Goal: Transaction & Acquisition: Download file/media

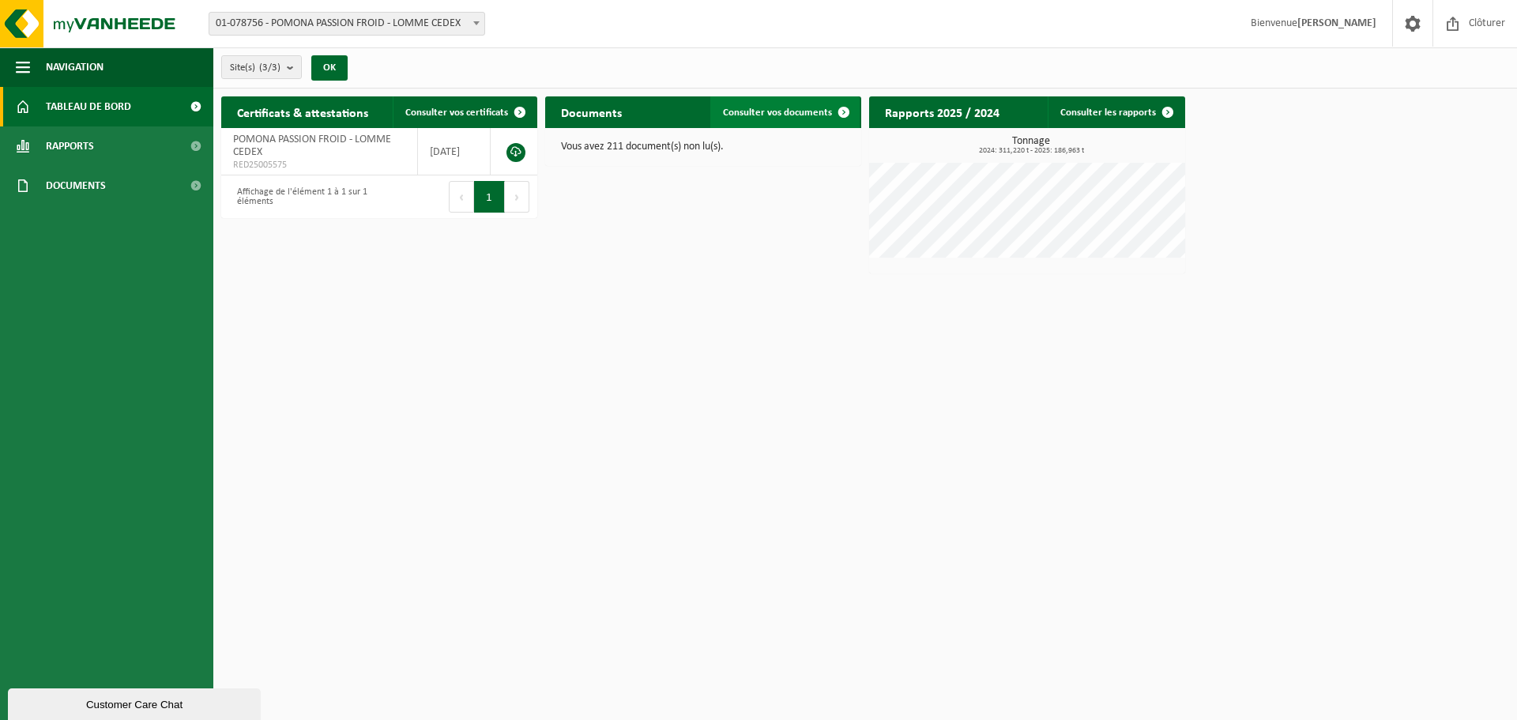
click at [799, 114] on span "Consulter vos documents" at bounding box center [777, 112] width 109 height 10
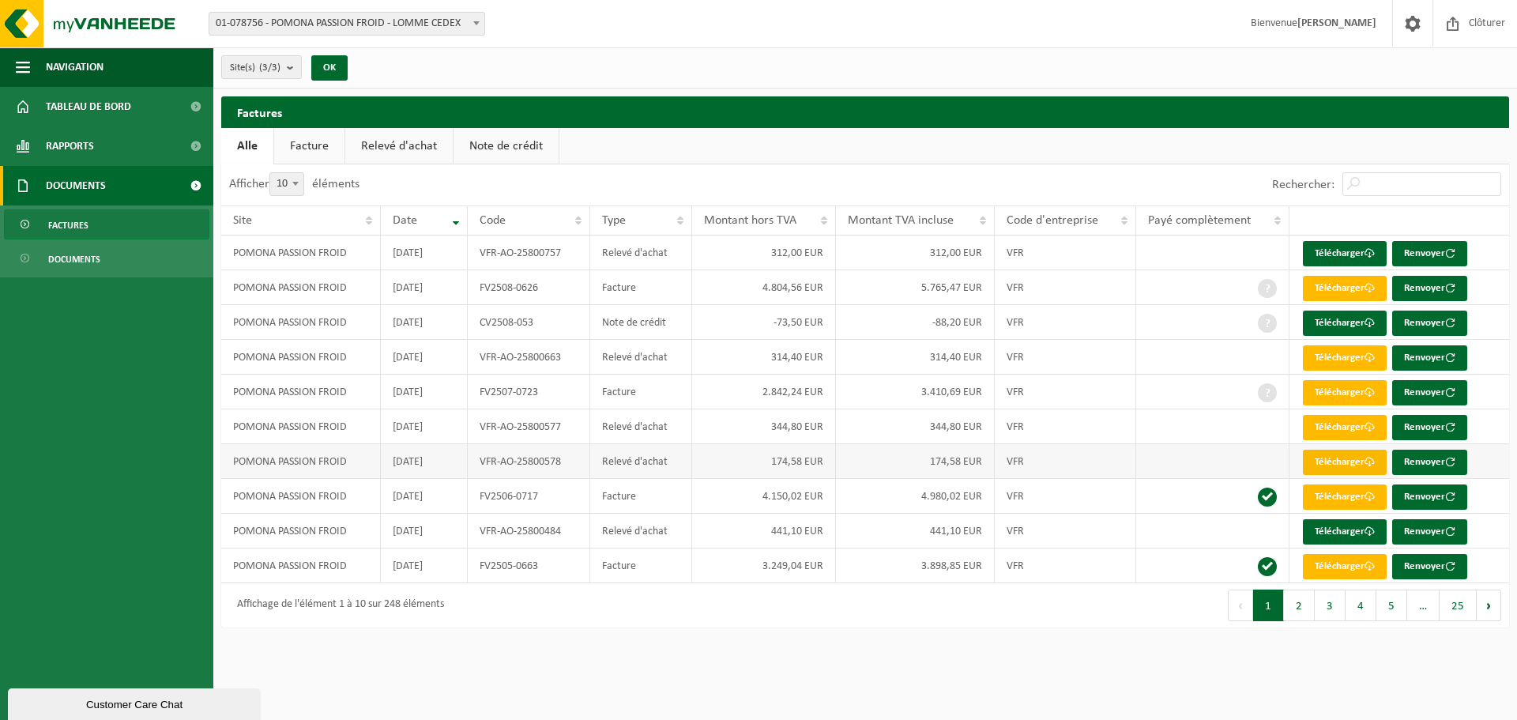
click at [1375, 465] on span at bounding box center [1369, 462] width 10 height 10
click at [1351, 433] on link "Télécharger" at bounding box center [1345, 427] width 84 height 25
click at [1362, 357] on link "Télécharger" at bounding box center [1345, 357] width 84 height 25
click at [1337, 247] on link "Télécharger" at bounding box center [1345, 253] width 84 height 25
click at [1337, 317] on link "Télécharger" at bounding box center [1345, 322] width 84 height 25
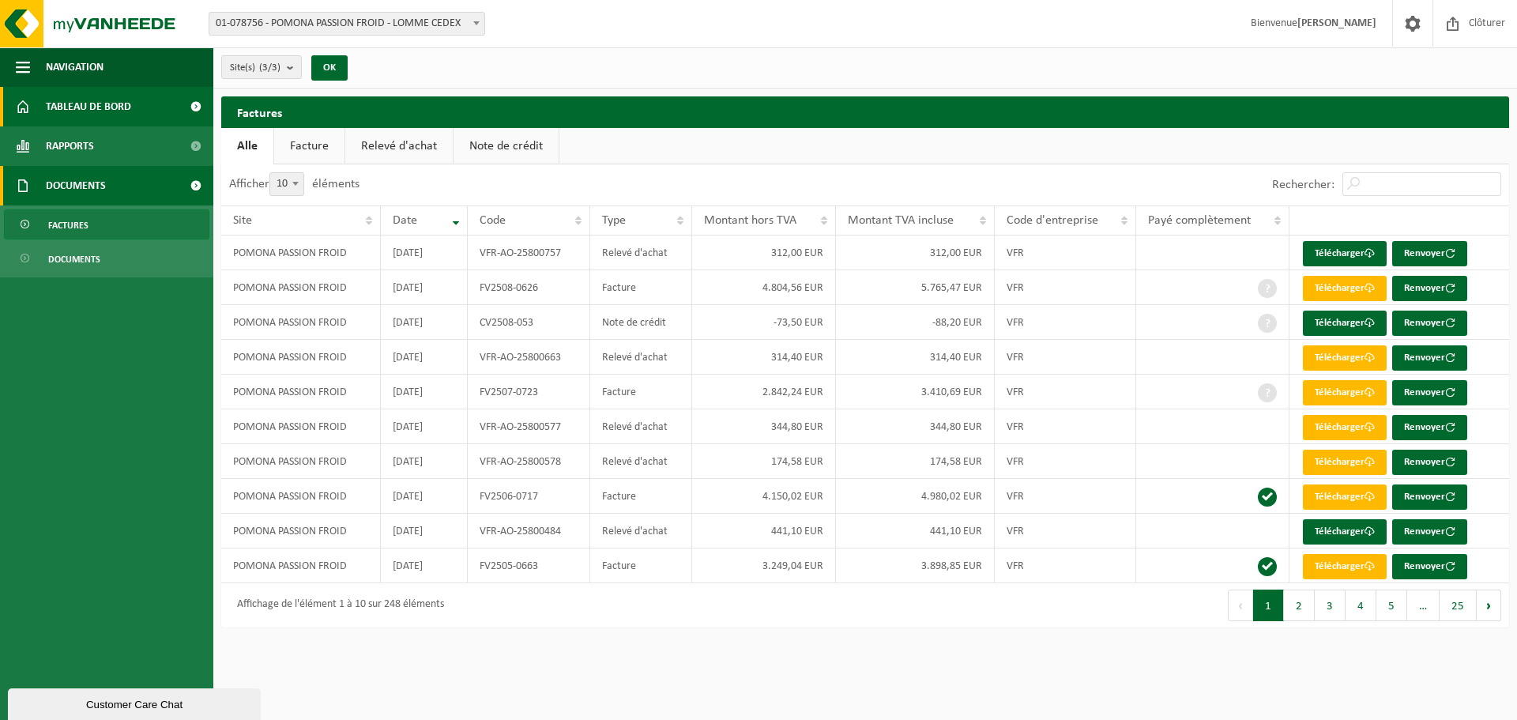
click at [131, 118] on span "Tableau de bord" at bounding box center [88, 107] width 85 height 40
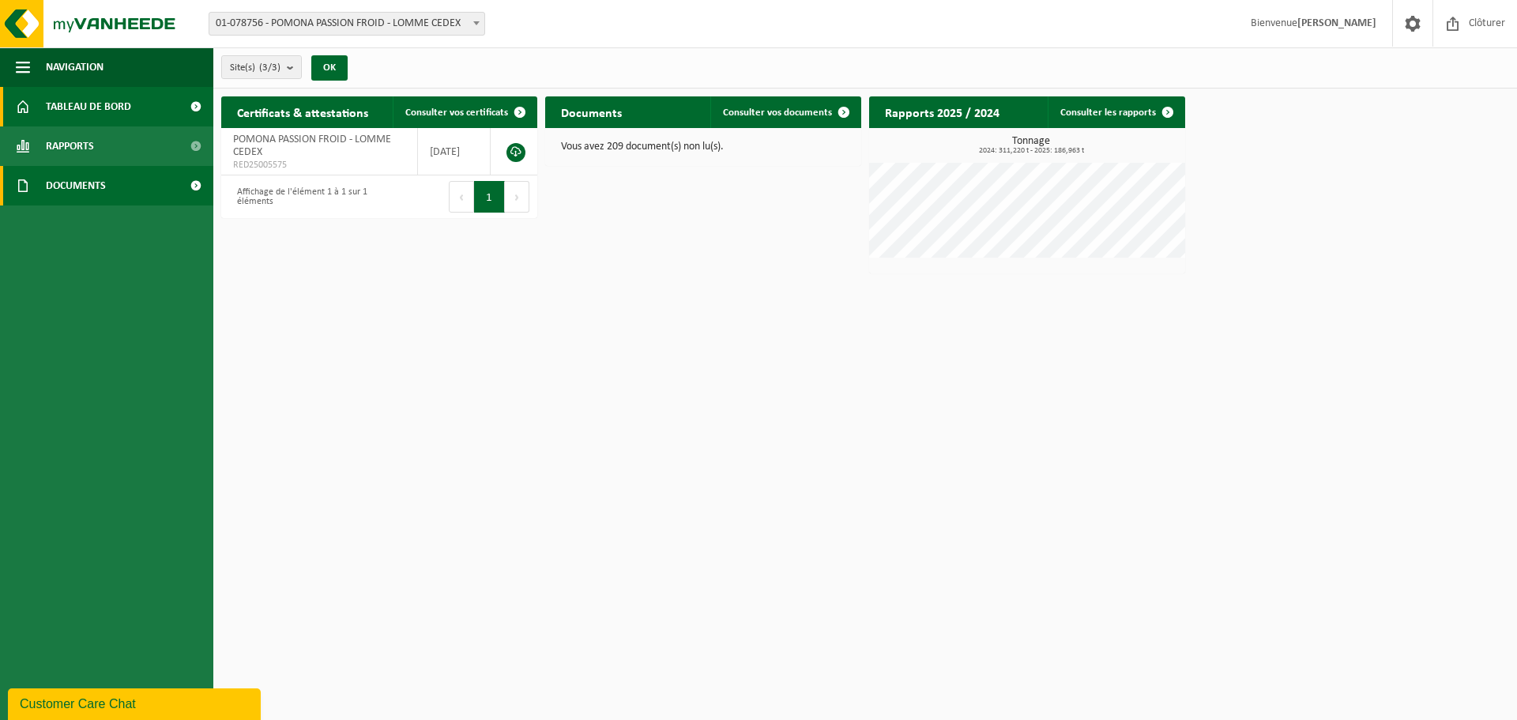
click at [109, 188] on link "Documents" at bounding box center [106, 186] width 213 height 40
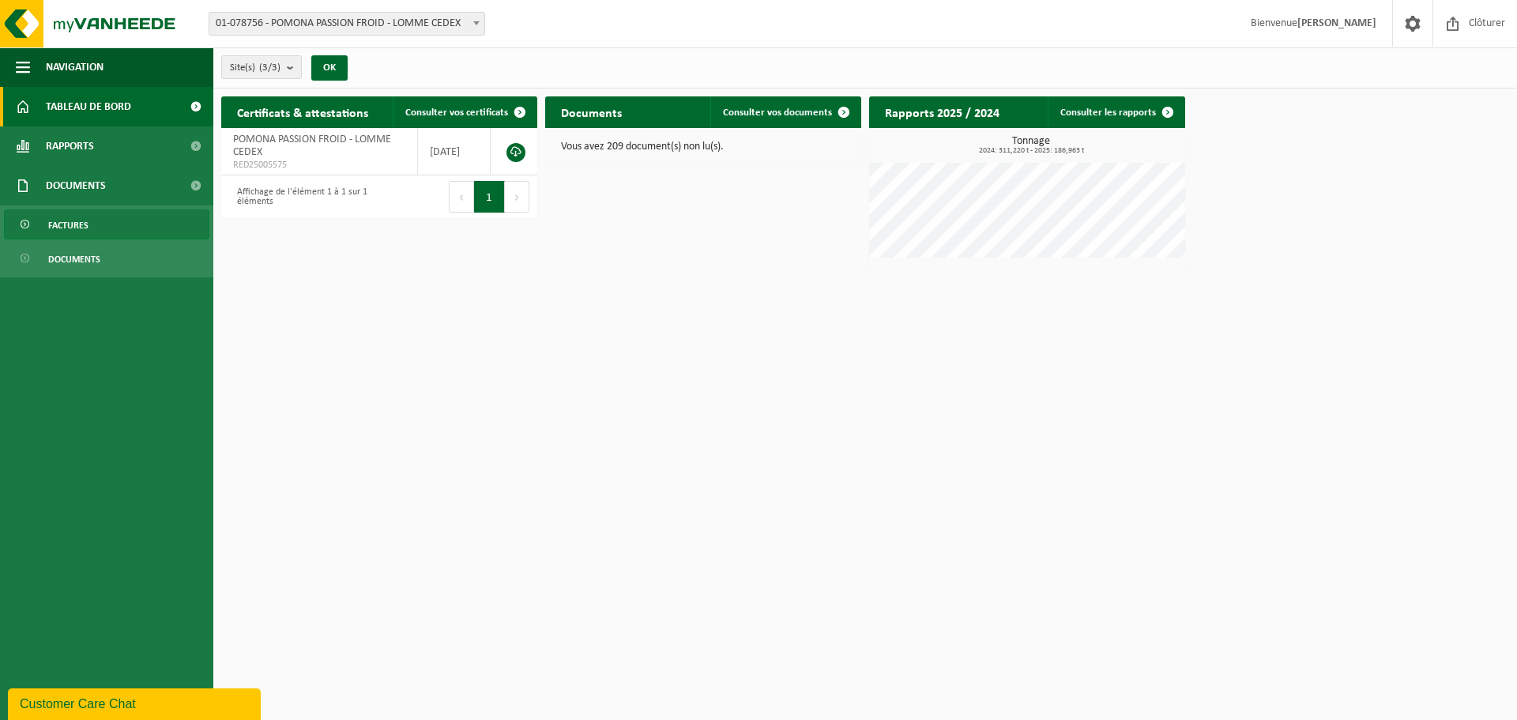
click at [91, 229] on link "Factures" at bounding box center [106, 224] width 205 height 30
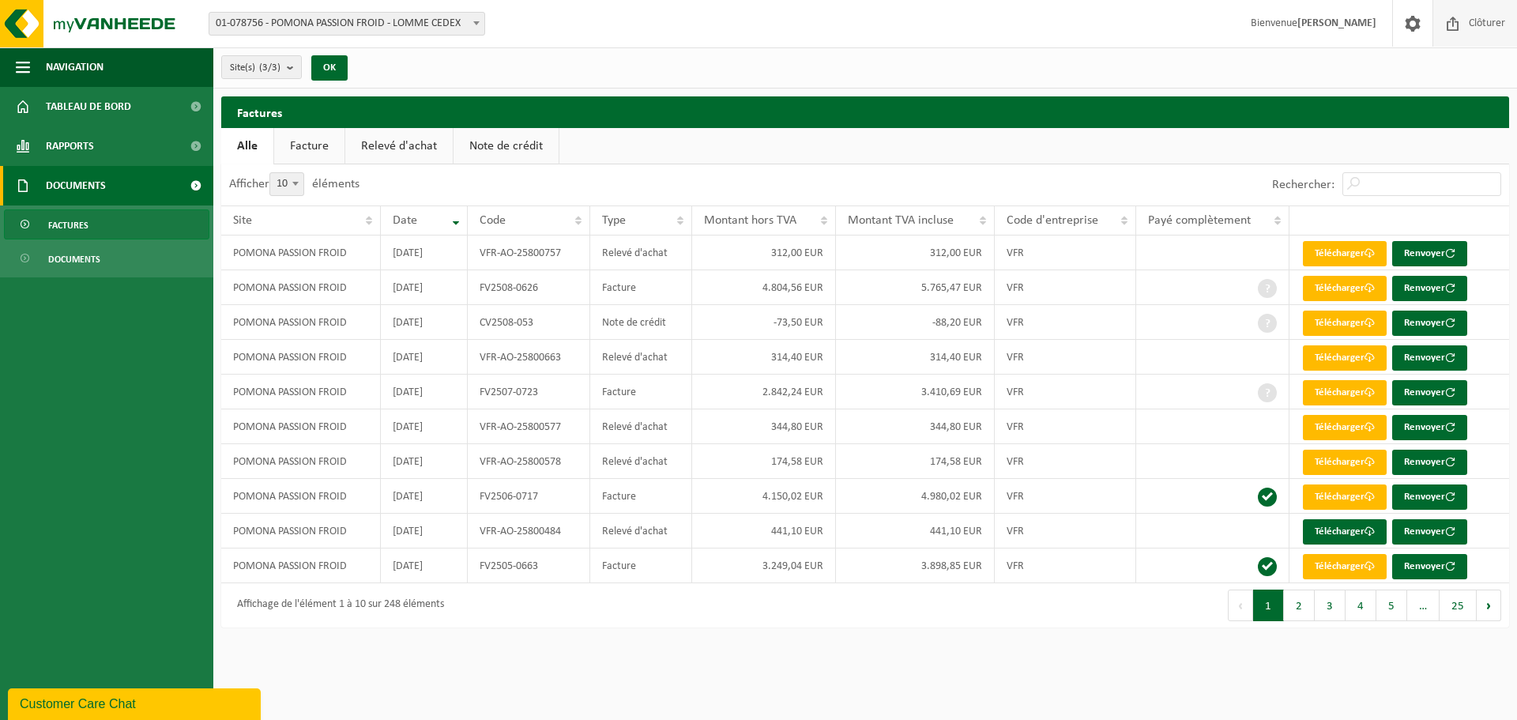
click at [1483, 31] on span "Clôturer" at bounding box center [1487, 23] width 44 height 47
